Goal: Task Accomplishment & Management: Use online tool/utility

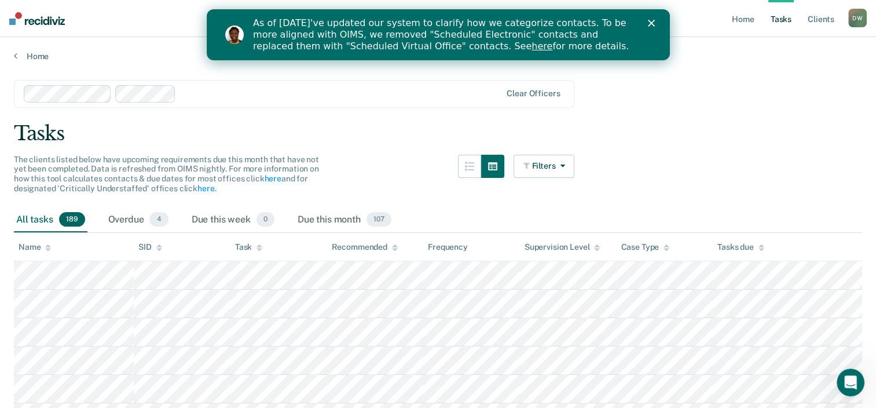
click at [653, 21] on polygon "Close" at bounding box center [650, 23] width 7 height 7
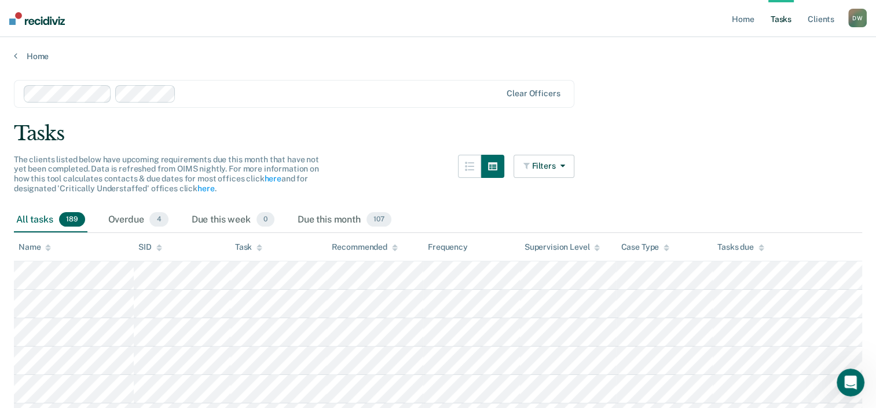
click at [242, 90] on div at bounding box center [341, 93] width 320 height 13
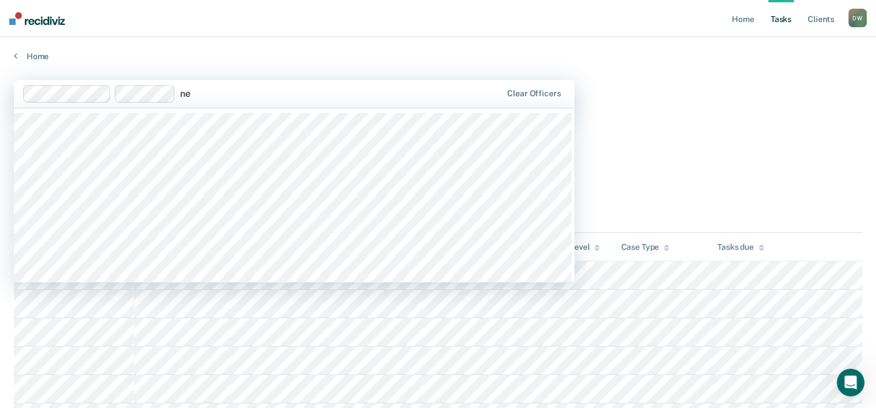
type input "n"
type input "doo"
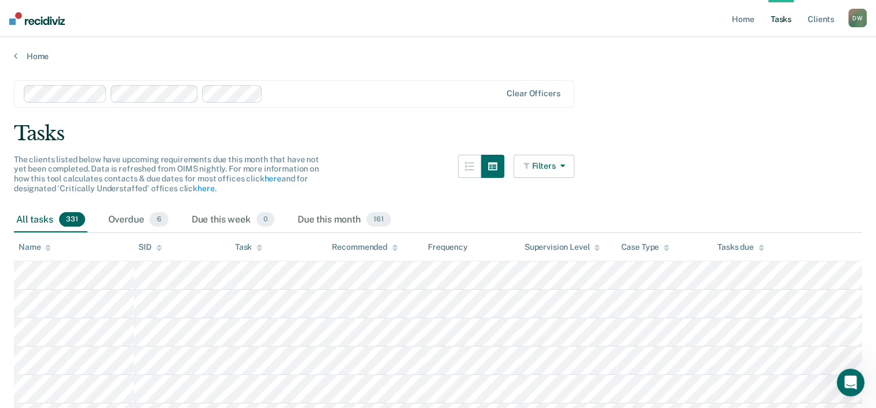
click at [565, 163] on icon "button" at bounding box center [559, 166] width 9 height 8
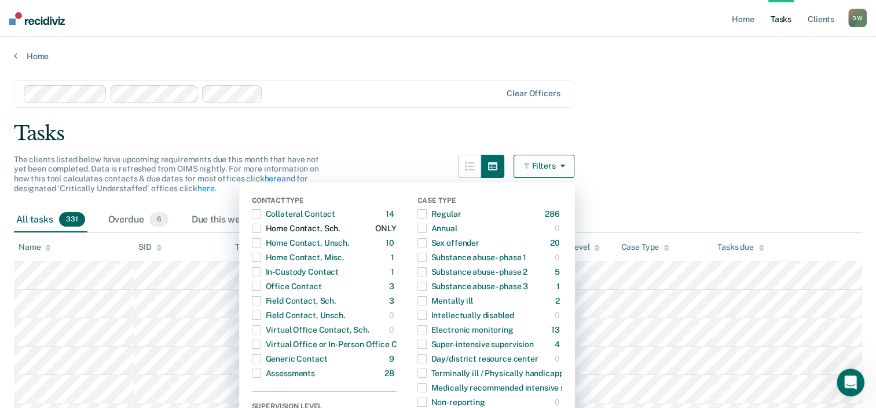
click at [261, 226] on span "button" at bounding box center [256, 228] width 9 height 9
click at [261, 241] on span "button" at bounding box center [256, 242] width 9 height 9
click at [261, 255] on span "button" at bounding box center [256, 256] width 9 height 9
click at [426, 138] on div "Tasks" at bounding box center [438, 134] width 848 height 24
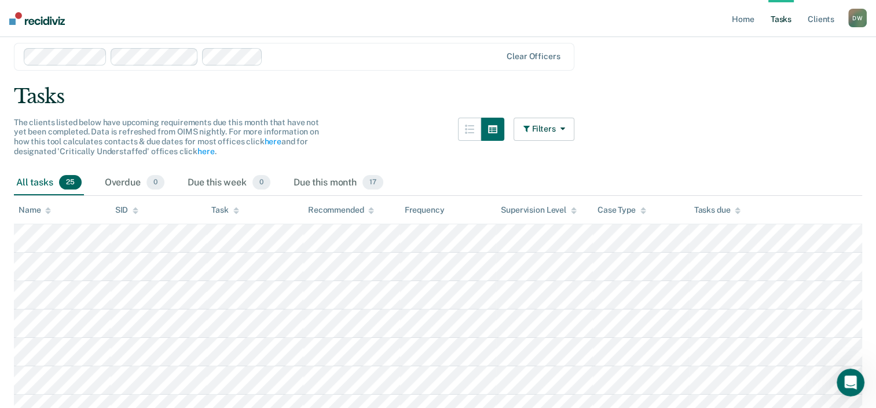
scroll to position [58, 0]
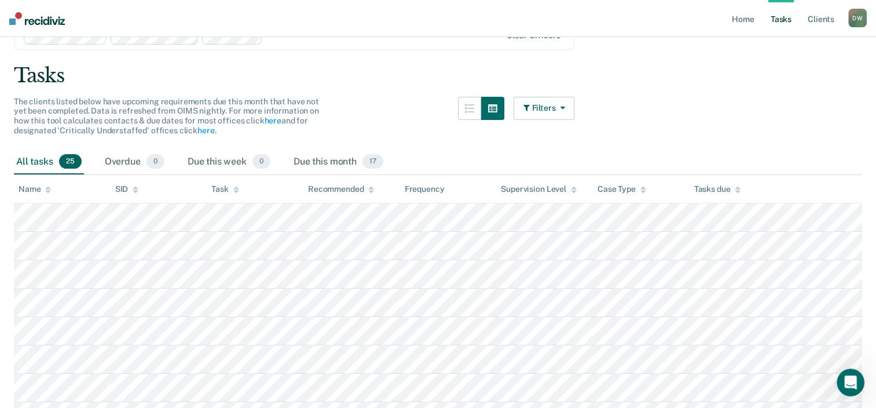
click at [573, 107] on button "Filters" at bounding box center [544, 108] width 61 height 23
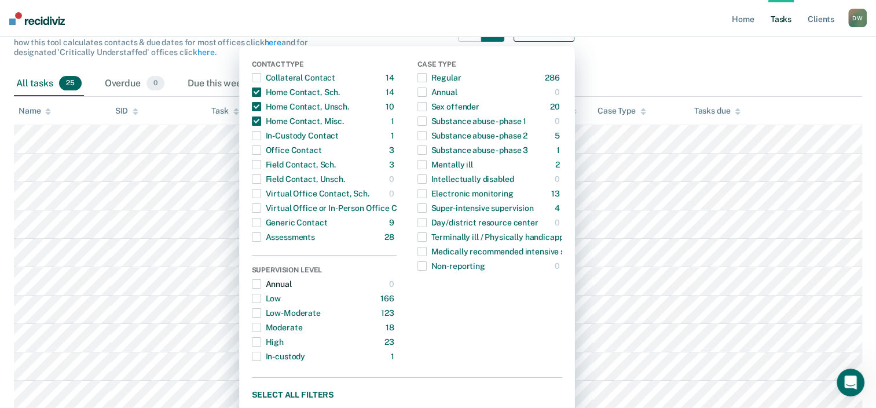
scroll to position [116, 0]
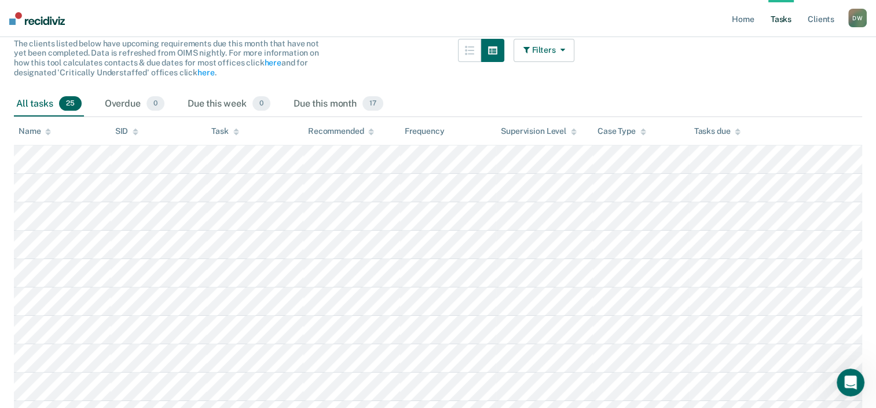
click at [546, 47] on button "Filters" at bounding box center [544, 50] width 61 height 23
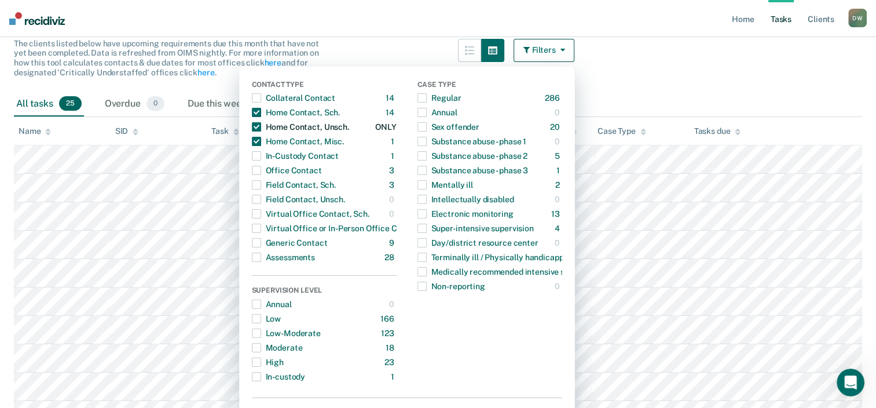
click at [261, 125] on span "button" at bounding box center [256, 126] width 9 height 9
click at [595, 88] on main "Clear officers Tasks The clients listed below have upcoming requirements due th…" at bounding box center [438, 280] width 876 height 668
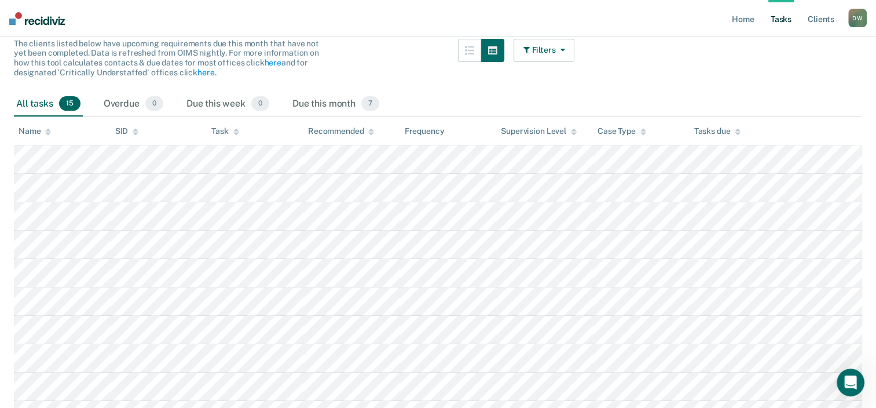
click at [554, 43] on button "Filters" at bounding box center [544, 50] width 61 height 23
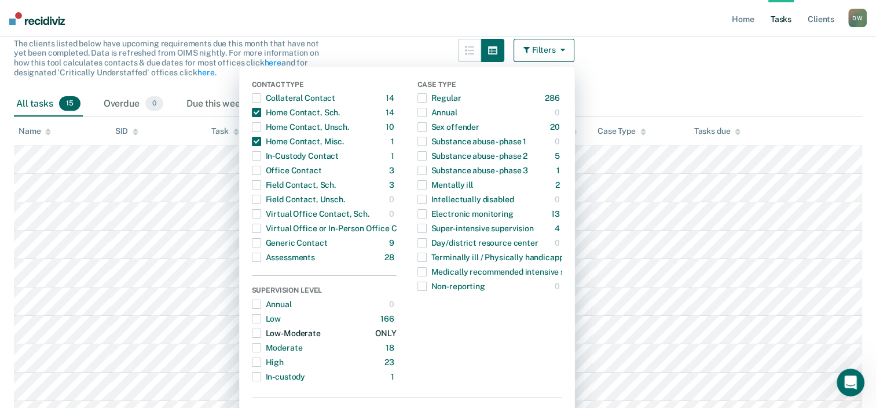
click at [261, 331] on span "button" at bounding box center [256, 332] width 9 height 9
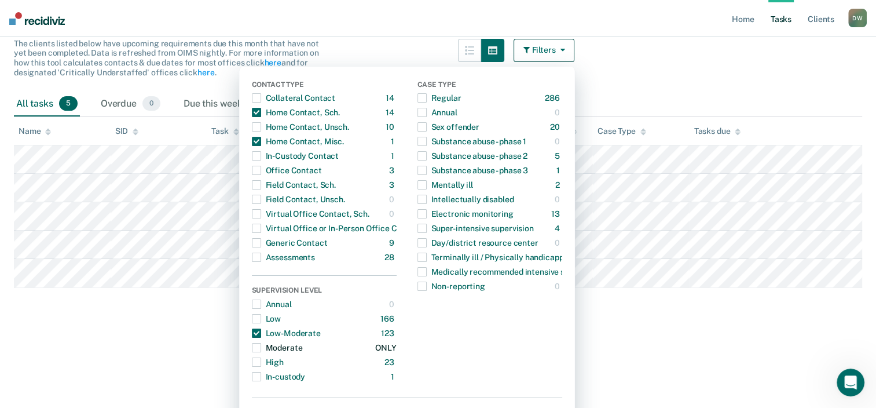
click at [261, 345] on span "button" at bounding box center [256, 347] width 9 height 9
click at [261, 358] on span "button" at bounding box center [256, 361] width 9 height 9
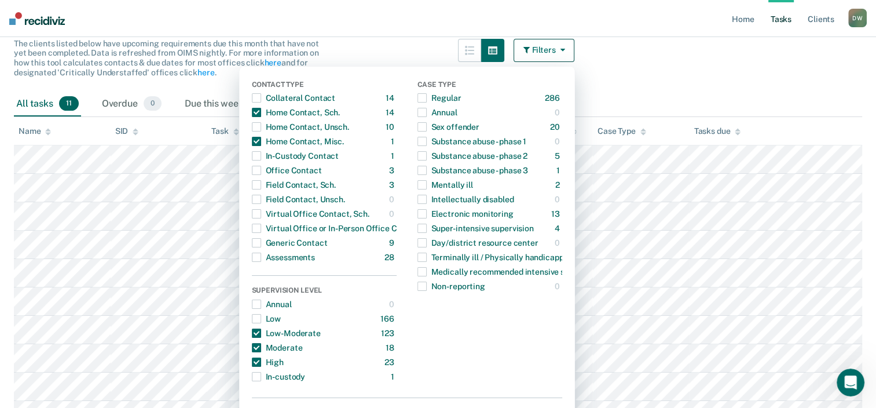
click at [606, 82] on main "Clear officers Tasks The clients listed below have upcoming requirements due th…" at bounding box center [438, 223] width 876 height 555
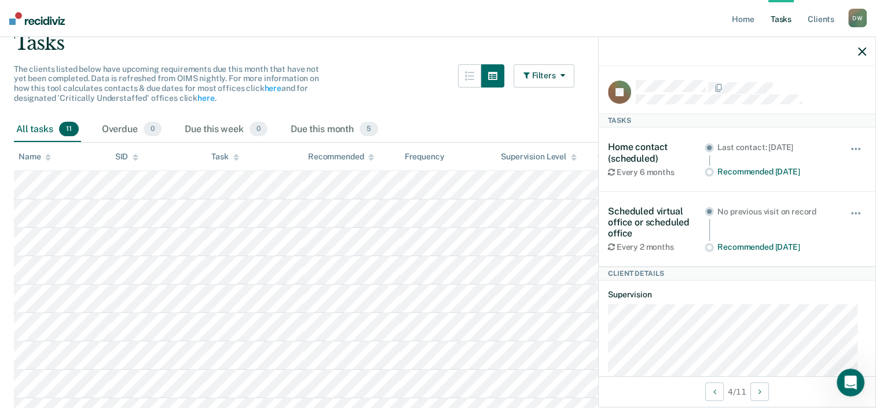
scroll to position [0, 0]
